Goal: Information Seeking & Learning: Obtain resource

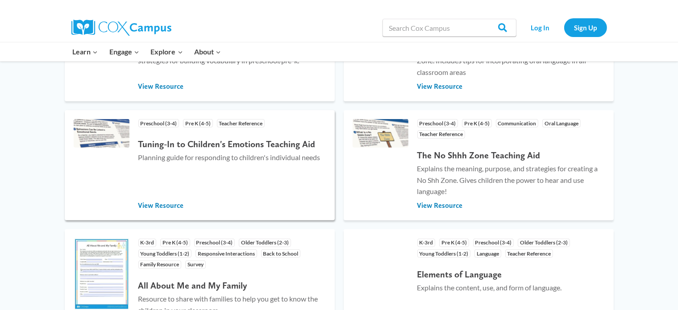
scroll to position [313, 0]
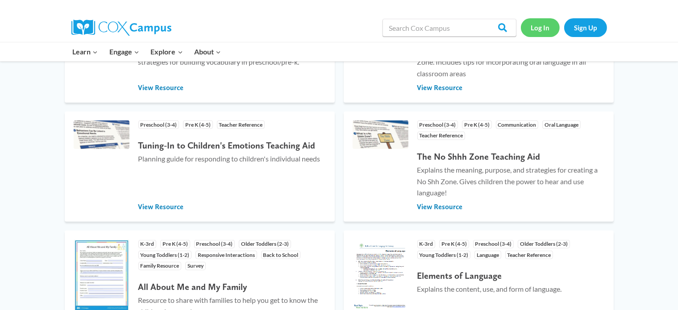
click at [546, 32] on link "Log In" at bounding box center [540, 27] width 39 height 18
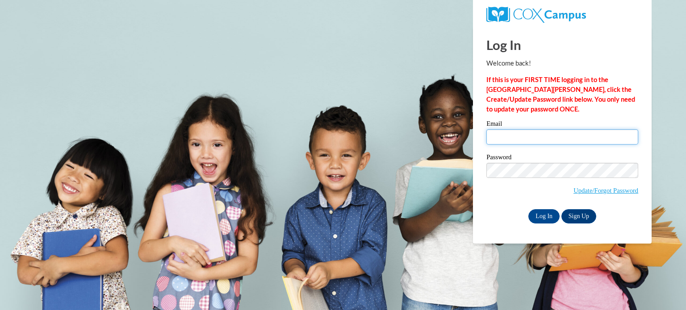
click at [517, 143] on input "Email" at bounding box center [562, 137] width 152 height 15
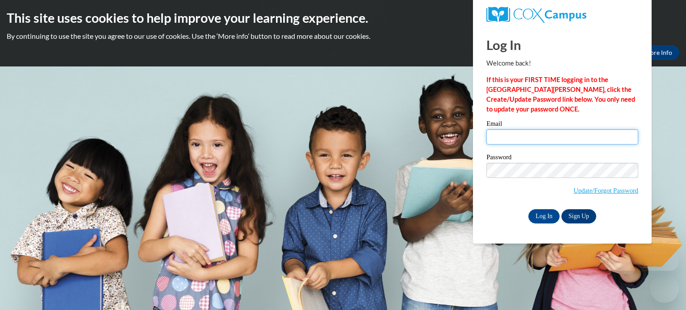
type input "[EMAIL_ADDRESS][DOMAIN_NAME]"
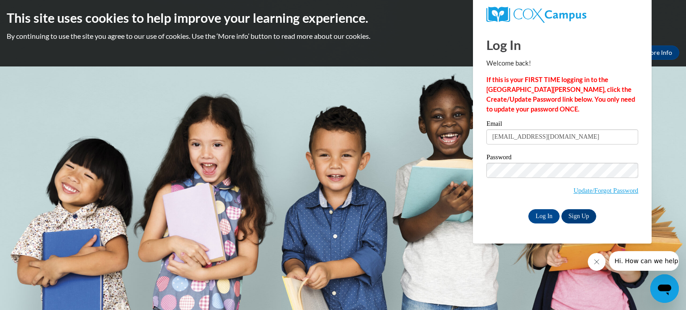
click at [541, 208] on div "Email [EMAIL_ADDRESS][DOMAIN_NAME] Password Update/Forgot Password Log In Sign …" at bounding box center [562, 172] width 152 height 103
click at [543, 216] on input "Log In" at bounding box center [543, 216] width 31 height 14
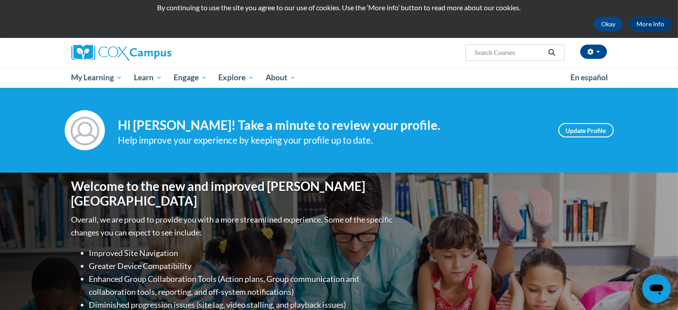
scroll to position [45, 0]
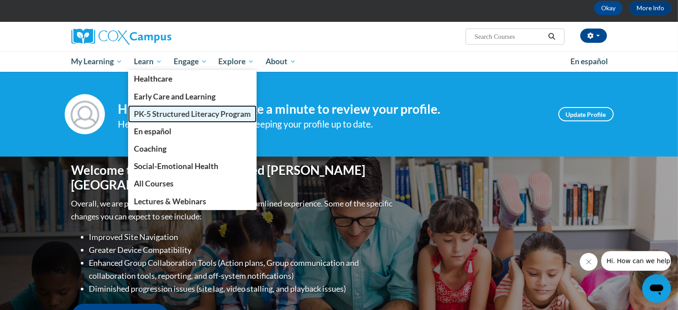
click at [153, 115] on span "PK-5 Structured Literacy Program" at bounding box center [192, 113] width 117 height 9
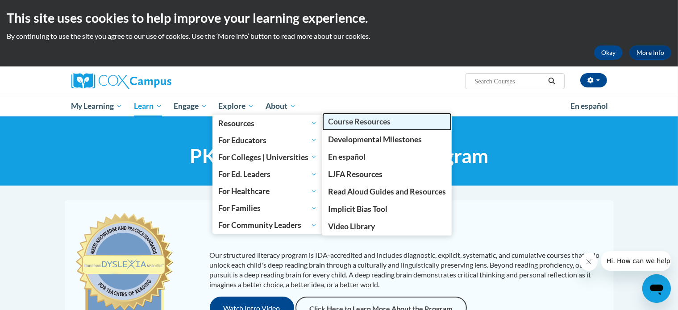
click at [372, 127] on link "Course Resources" at bounding box center [387, 121] width 130 height 17
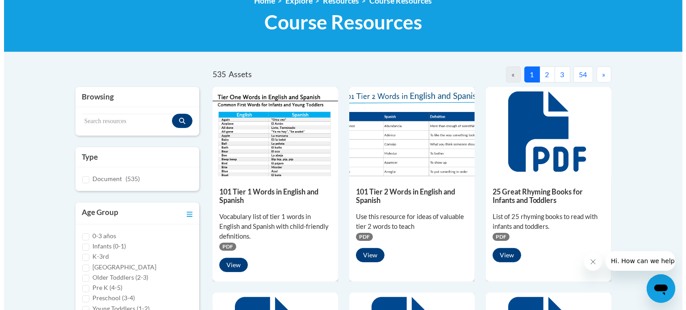
scroll to position [179, 0]
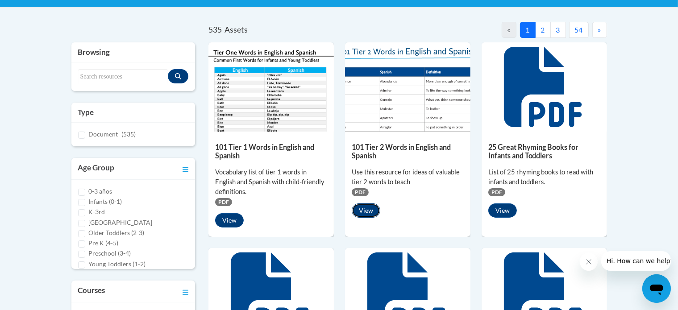
click at [364, 209] on button "View" at bounding box center [366, 211] width 29 height 14
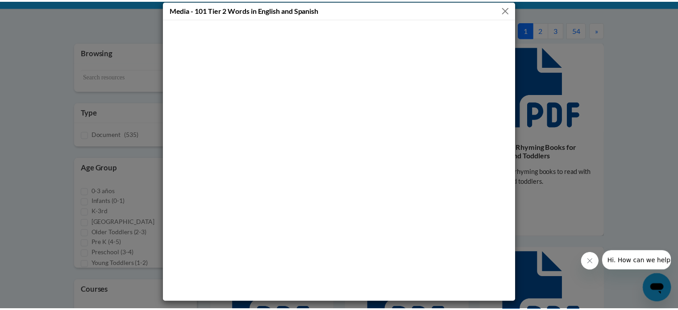
scroll to position [0, 0]
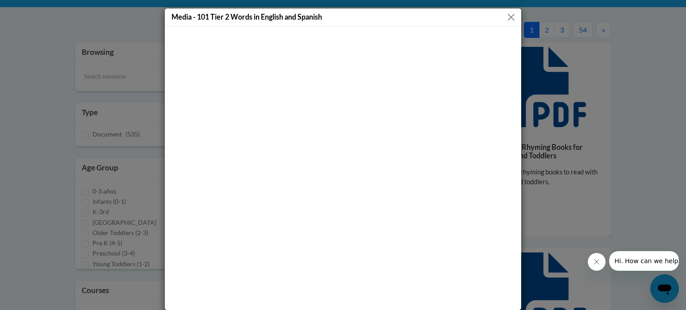
click at [509, 14] on button "Close" at bounding box center [511, 17] width 11 height 11
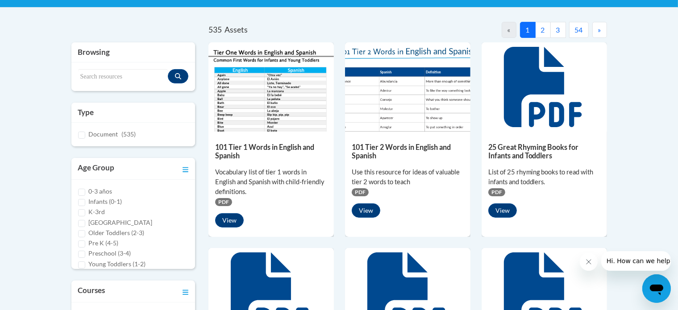
click at [384, 110] on img at bounding box center [407, 86] width 125 height 89
click at [362, 192] on span "PDF" at bounding box center [360, 192] width 17 height 8
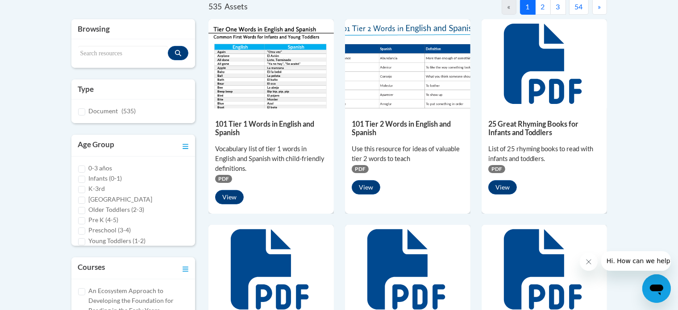
scroll to position [134, 0]
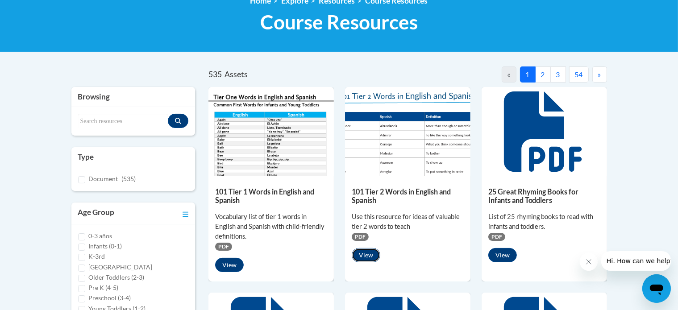
click at [364, 260] on button "View" at bounding box center [366, 255] width 29 height 14
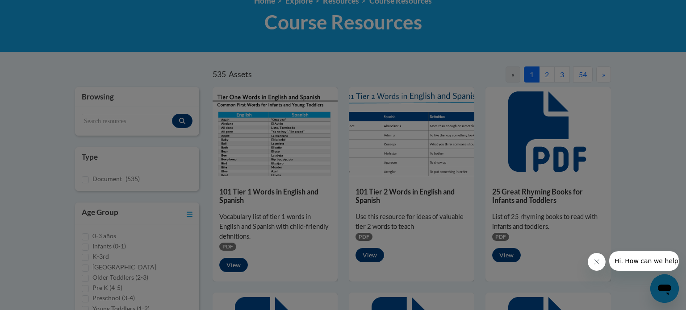
click at [364, 259] on div at bounding box center [343, 155] width 686 height 310
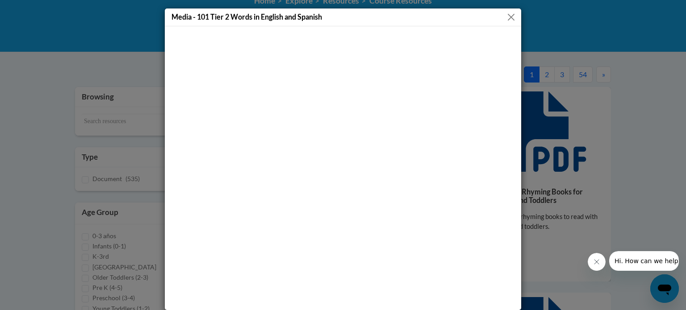
click at [508, 18] on button "Close" at bounding box center [511, 17] width 11 height 11
